Goal: Complete application form

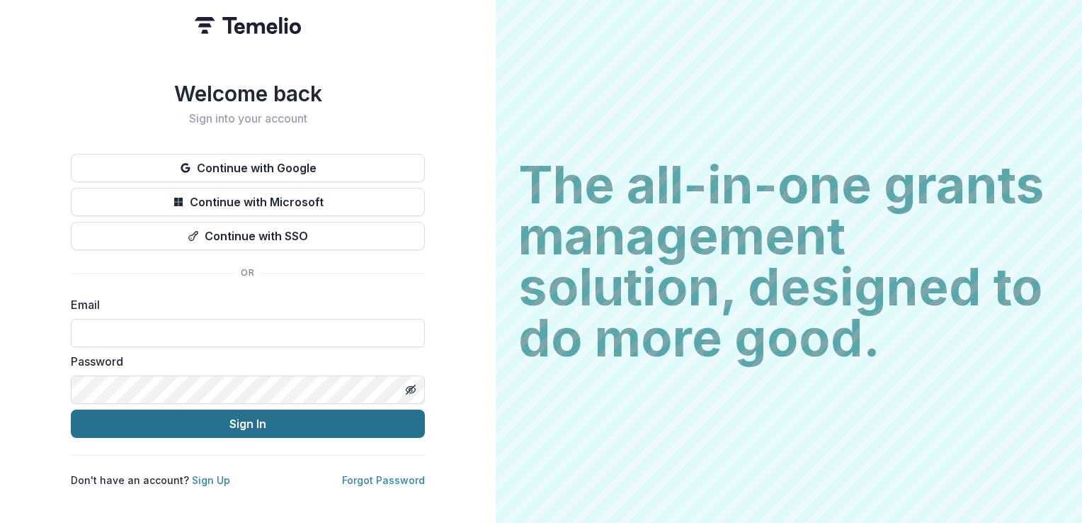
type input "**********"
click at [256, 424] on button "Sign In" at bounding box center [248, 423] width 354 height 28
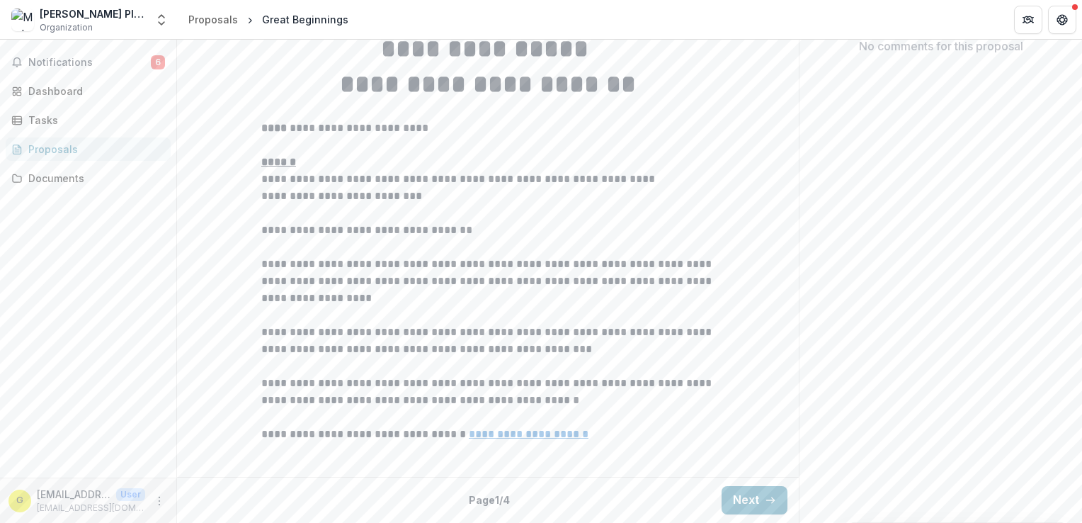
scroll to position [437, 0]
click at [734, 494] on button "Next" at bounding box center [755, 500] width 66 height 28
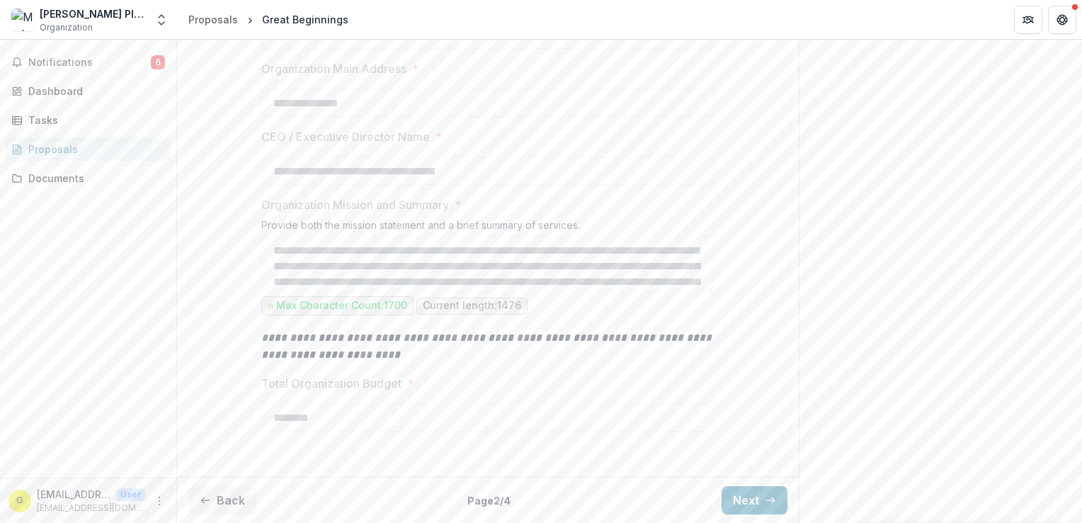
scroll to position [523, 0]
click at [747, 499] on button "Next" at bounding box center [755, 500] width 66 height 28
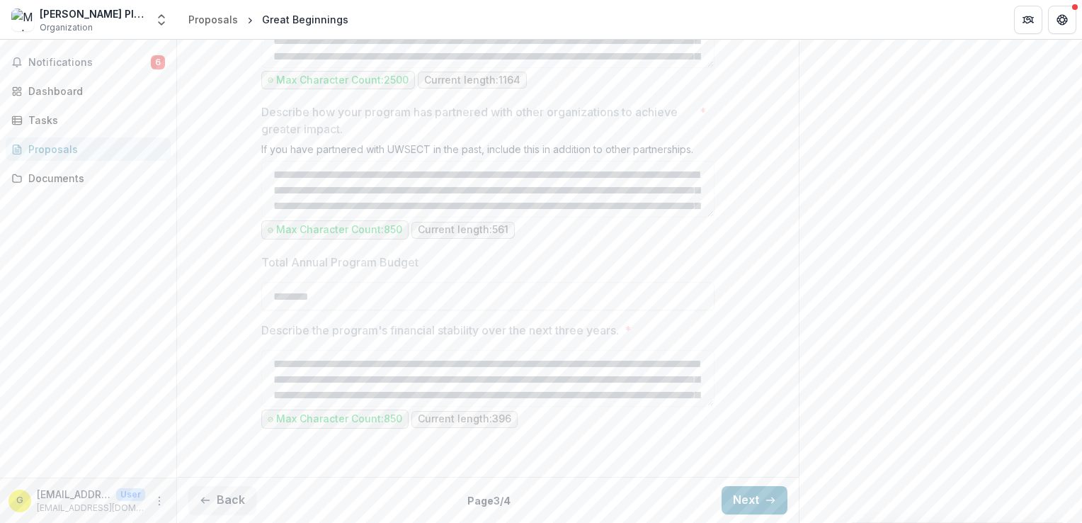
scroll to position [1513, 0]
click at [743, 499] on button "Next" at bounding box center [755, 500] width 66 height 28
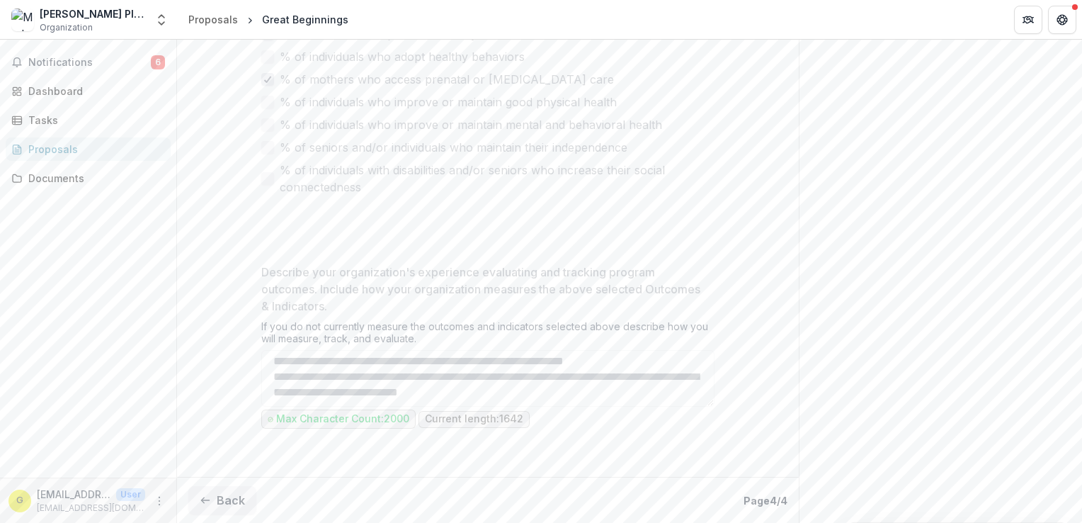
scroll to position [346, 0]
